Goal: Obtain resource: Obtain resource

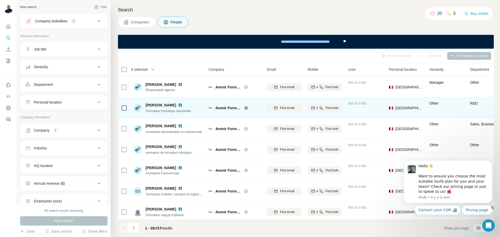
scroll to position [67, 0]
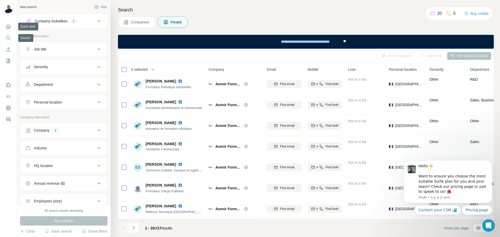
click at [6, 41] on button "Search" at bounding box center [8, 37] width 8 height 9
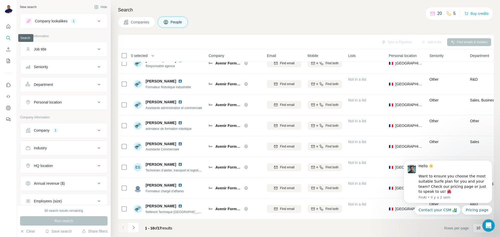
scroll to position [53, 0]
click at [9, 23] on button "Quick start" at bounding box center [8, 26] width 8 height 9
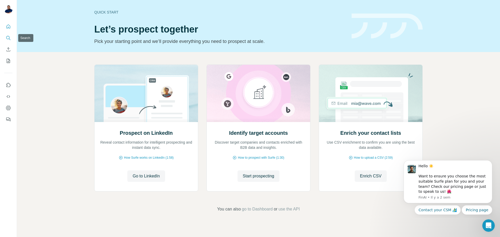
click at [10, 38] on icon "Search" at bounding box center [8, 37] width 5 height 5
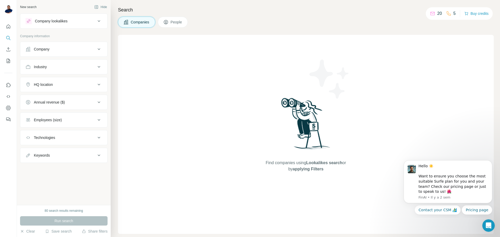
click at [103, 21] on button "Company lookalikes" at bounding box center [63, 21] width 87 height 12
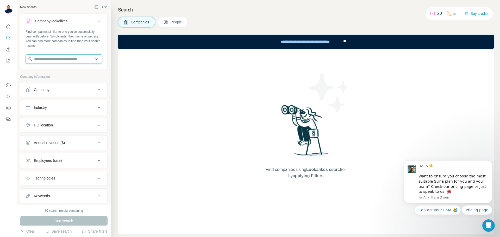
click at [74, 60] on input "text" at bounding box center [64, 58] width 77 height 9
drag, startPoint x: 61, startPoint y: 62, endPoint x: 11, endPoint y: 60, distance: 49.8
click at [11, 60] on div "**********" at bounding box center [250, 118] width 500 height 237
paste input "**********"
type input "**********"
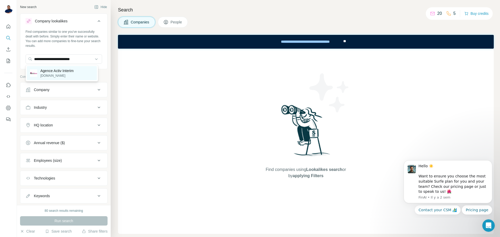
click at [57, 74] on p "[DOMAIN_NAME]" at bounding box center [56, 75] width 33 height 5
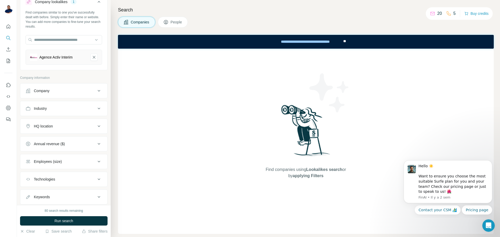
scroll to position [33, 0]
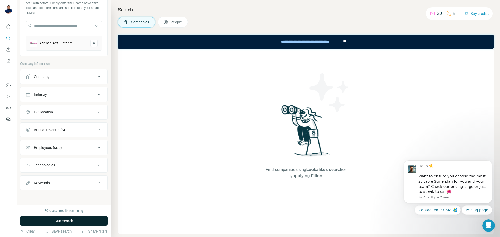
click at [65, 222] on span "Run search" at bounding box center [63, 220] width 19 height 5
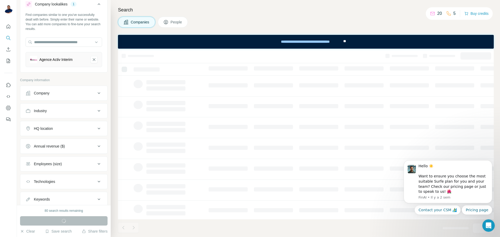
scroll to position [0, 0]
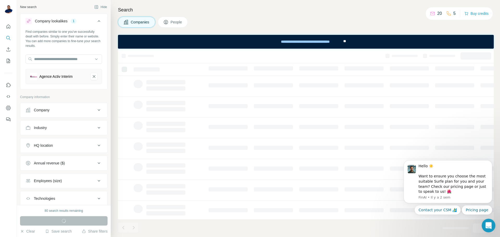
click at [492, 223] on div "Ouvrir le Messenger Intercom" at bounding box center [487, 224] width 17 height 17
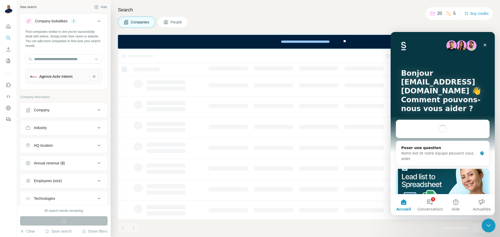
click at [489, 223] on icon "Fermer le Messenger Intercom" at bounding box center [488, 225] width 6 height 6
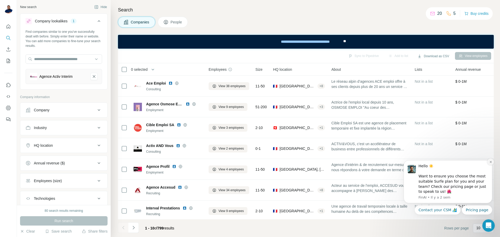
click at [490, 162] on icon "Dismiss notification" at bounding box center [491, 162] width 2 height 2
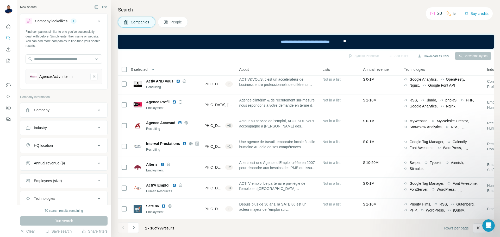
scroll to position [67, 41]
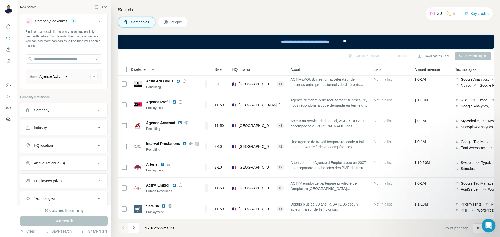
drag, startPoint x: 490, startPoint y: 225, endPoint x: 959, endPoint y: 442, distance: 516.6
click at [490, 219] on html at bounding box center [487, 225] width 12 height 12
click at [477, 229] on p "10" at bounding box center [478, 227] width 4 height 5
click at [483, 189] on div "60" at bounding box center [483, 188] width 12 height 5
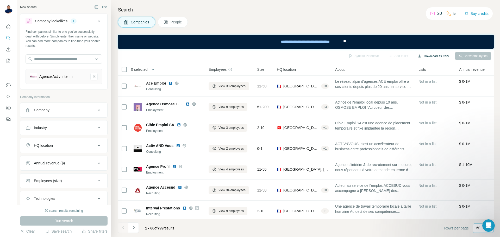
click at [431, 54] on button "Download as CSV" at bounding box center [433, 56] width 39 height 8
click at [134, 228] on icon "Navigate to next page" at bounding box center [134, 227] width 2 height 3
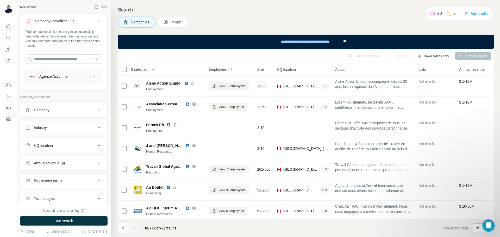
click at [439, 57] on button "Download as CSV" at bounding box center [433, 56] width 39 height 8
click at [431, 77] on div "All viewed companies (80)" at bounding box center [436, 76] width 49 height 9
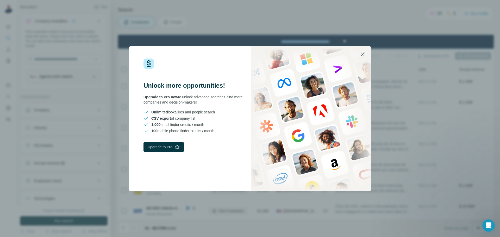
click at [366, 54] on icon "button" at bounding box center [363, 54] width 6 height 6
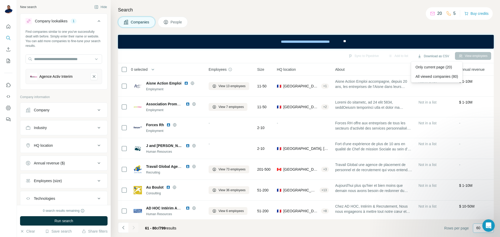
click at [238, 20] on div "Companies People" at bounding box center [306, 22] width 376 height 11
click at [10, 26] on icon "Quick start" at bounding box center [8, 26] width 5 height 5
